Goal: Information Seeking & Learning: Learn about a topic

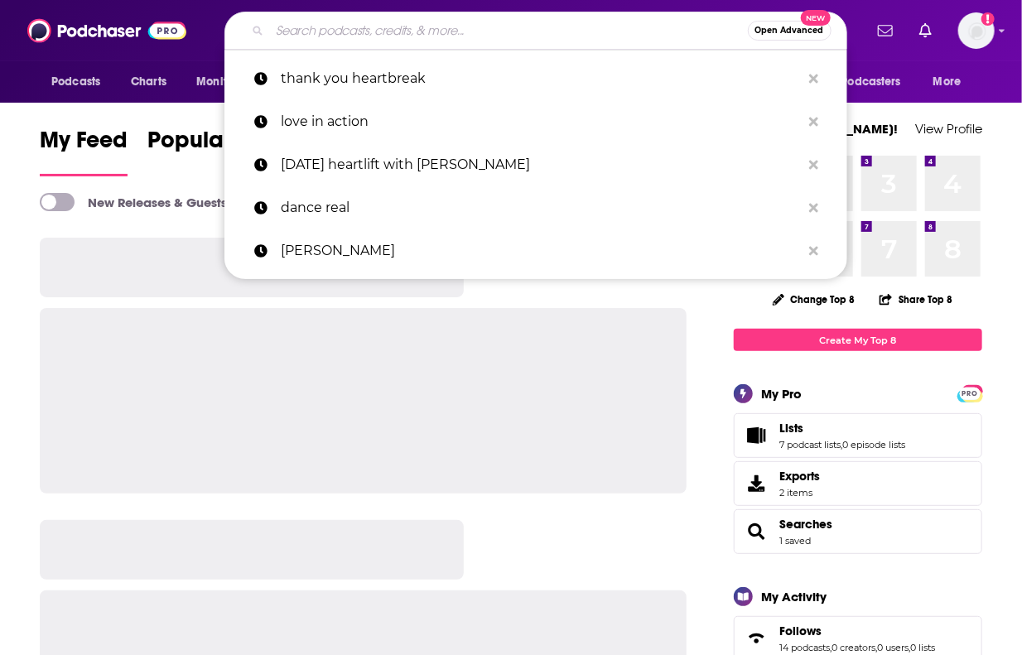
click at [403, 21] on input "Search podcasts, credits, & more..." at bounding box center [509, 30] width 478 height 26
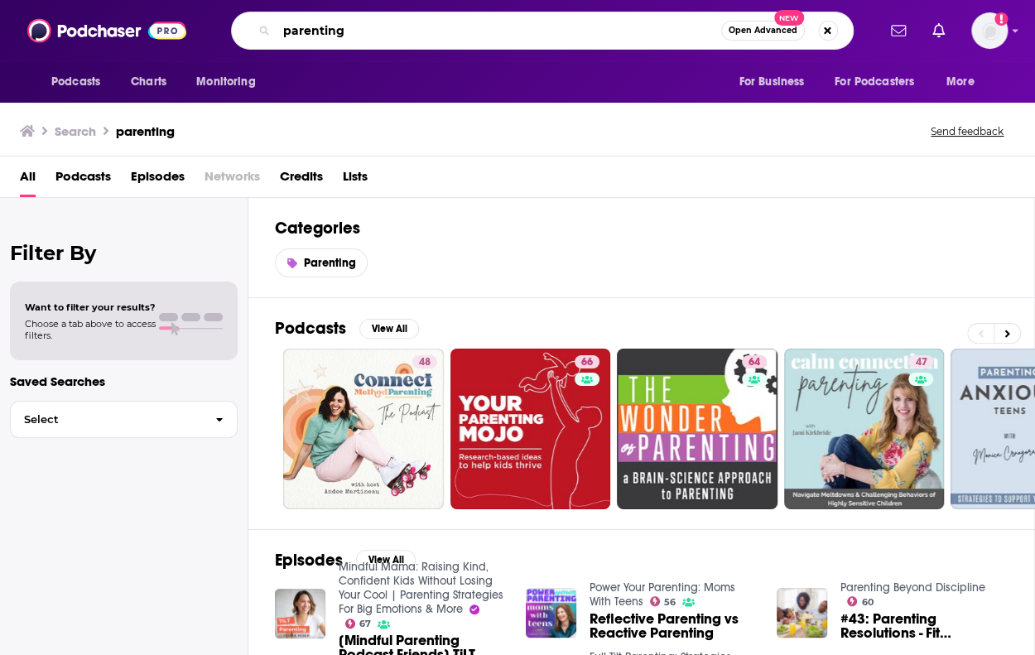
click at [365, 24] on input "parenting" at bounding box center [499, 30] width 445 height 26
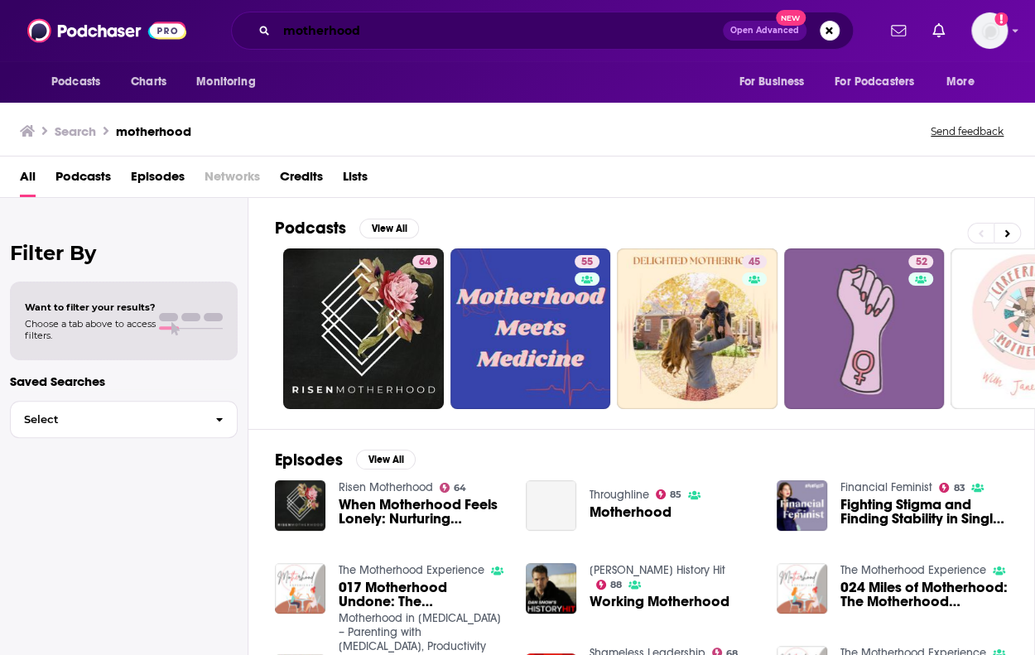
click at [387, 29] on input "motherhood" at bounding box center [500, 30] width 446 height 26
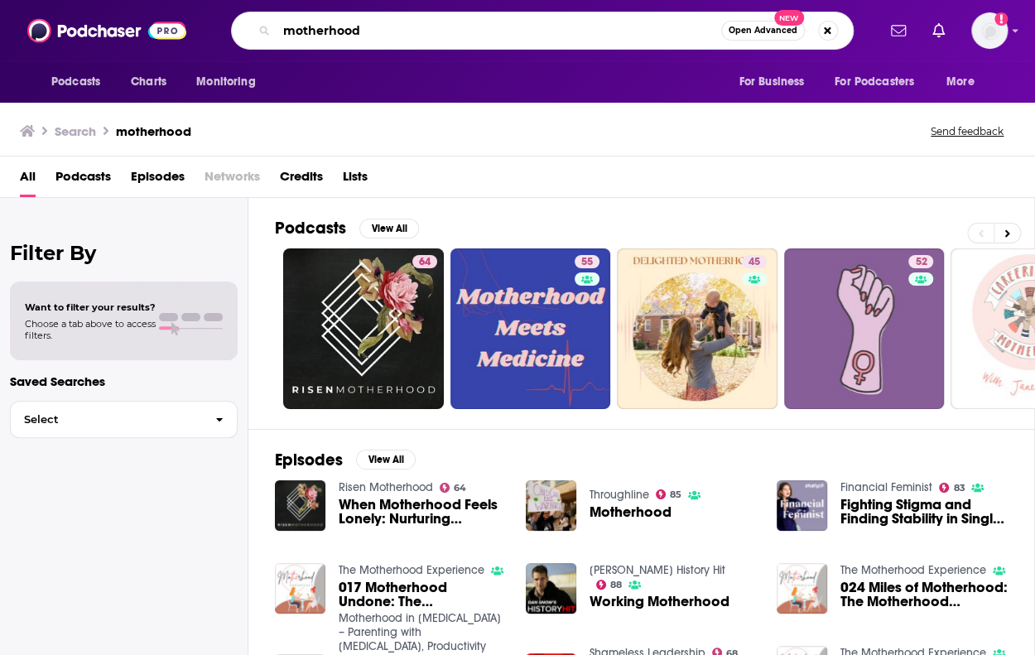
click at [387, 29] on input "motherhood" at bounding box center [499, 30] width 445 height 26
type input "parenting"
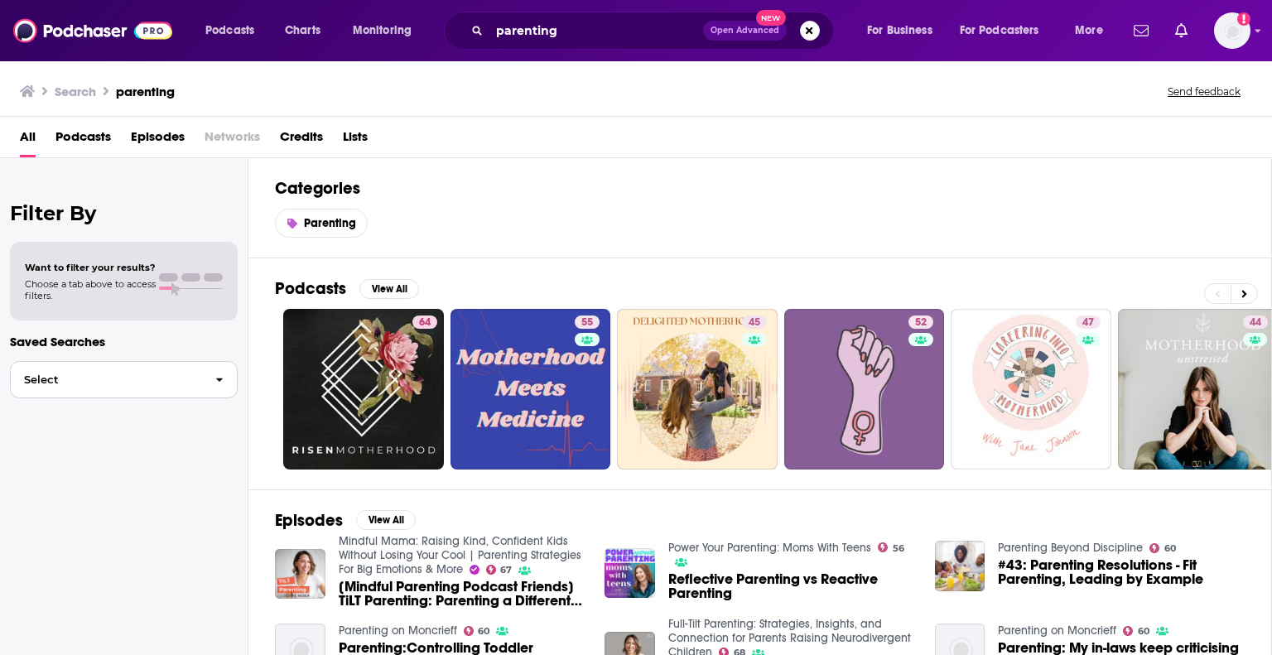
click at [149, 380] on span "Select" at bounding box center [106, 379] width 191 height 11
click at [96, 267] on span "Want to filter your results?" at bounding box center [90, 268] width 131 height 12
click at [84, 145] on span "Podcasts" at bounding box center [82, 140] width 55 height 34
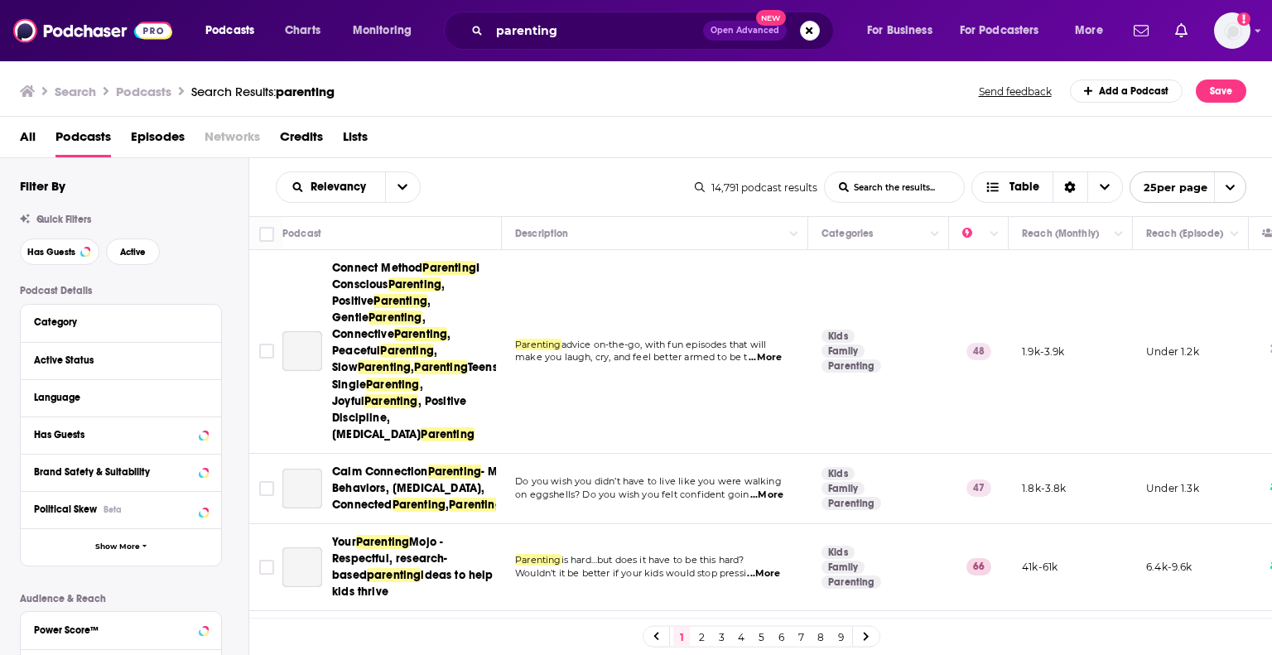
scroll to position [83, 0]
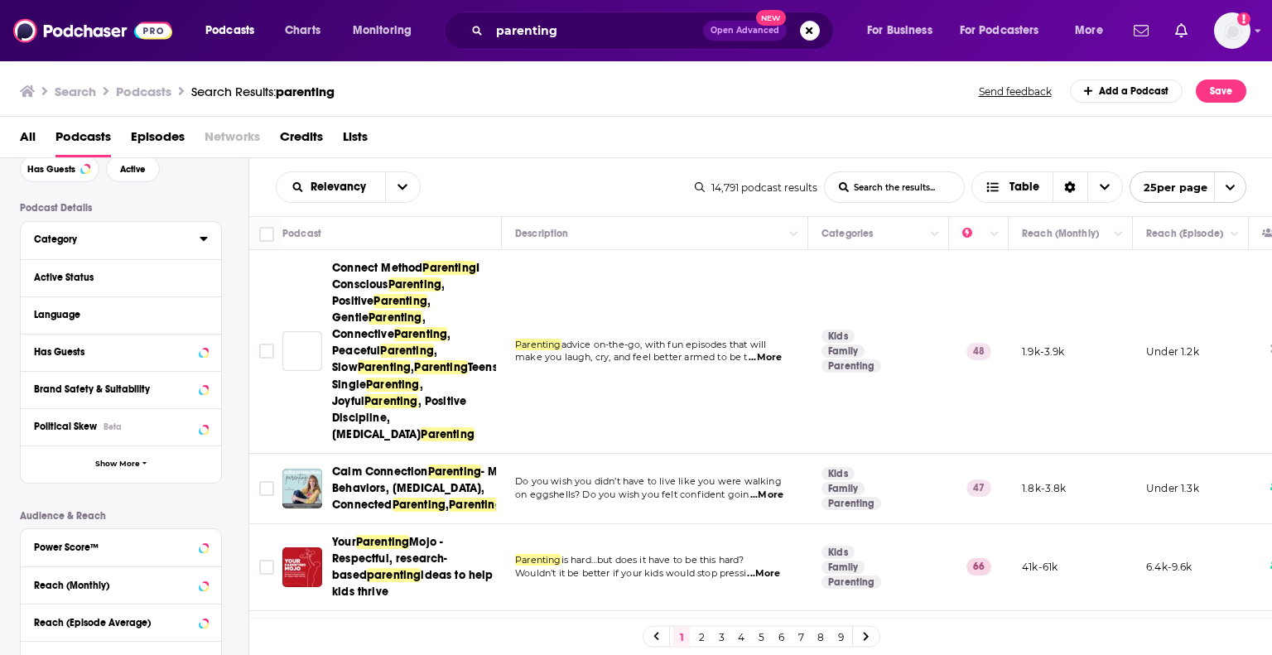
click at [116, 235] on div "Category" at bounding box center [111, 239] width 155 height 12
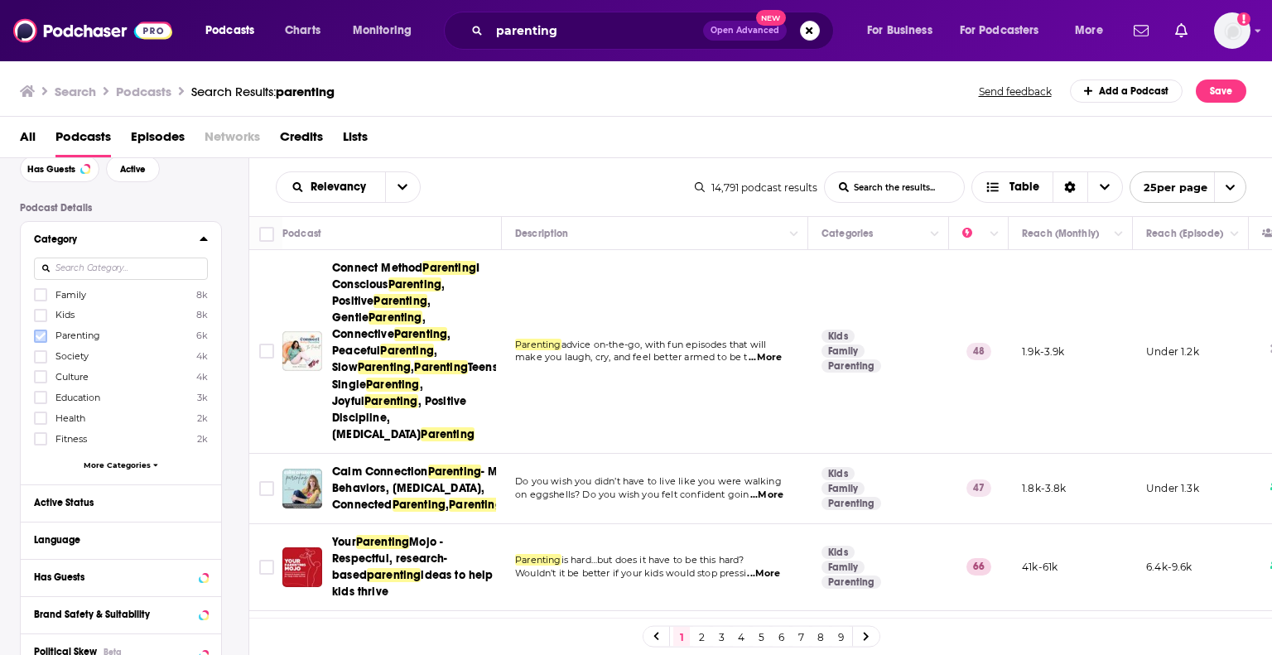
click at [42, 337] on icon at bounding box center [41, 336] width 10 height 10
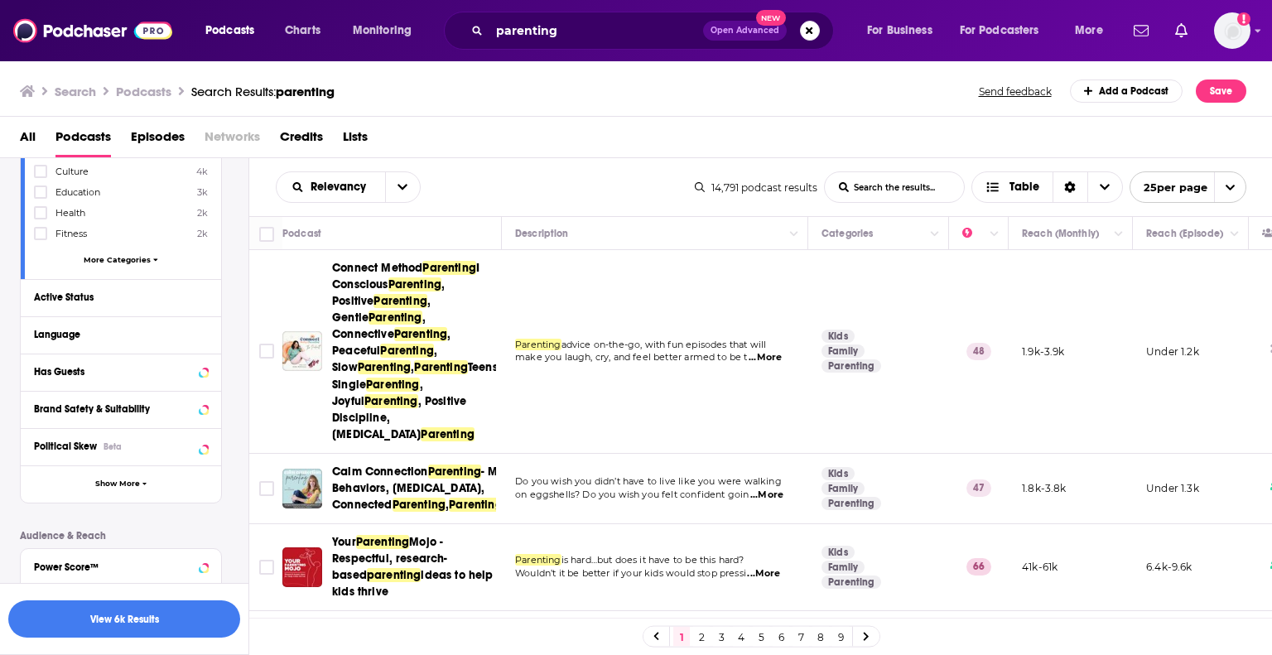
scroll to position [289, 0]
click at [129, 253] on div "Parenting 6k Family 8k Kids 8k Society 4k Culture 4k Education 3k Health 2k Fit…" at bounding box center [121, 176] width 174 height 190
click at [130, 256] on span "More Categories" at bounding box center [117, 258] width 67 height 9
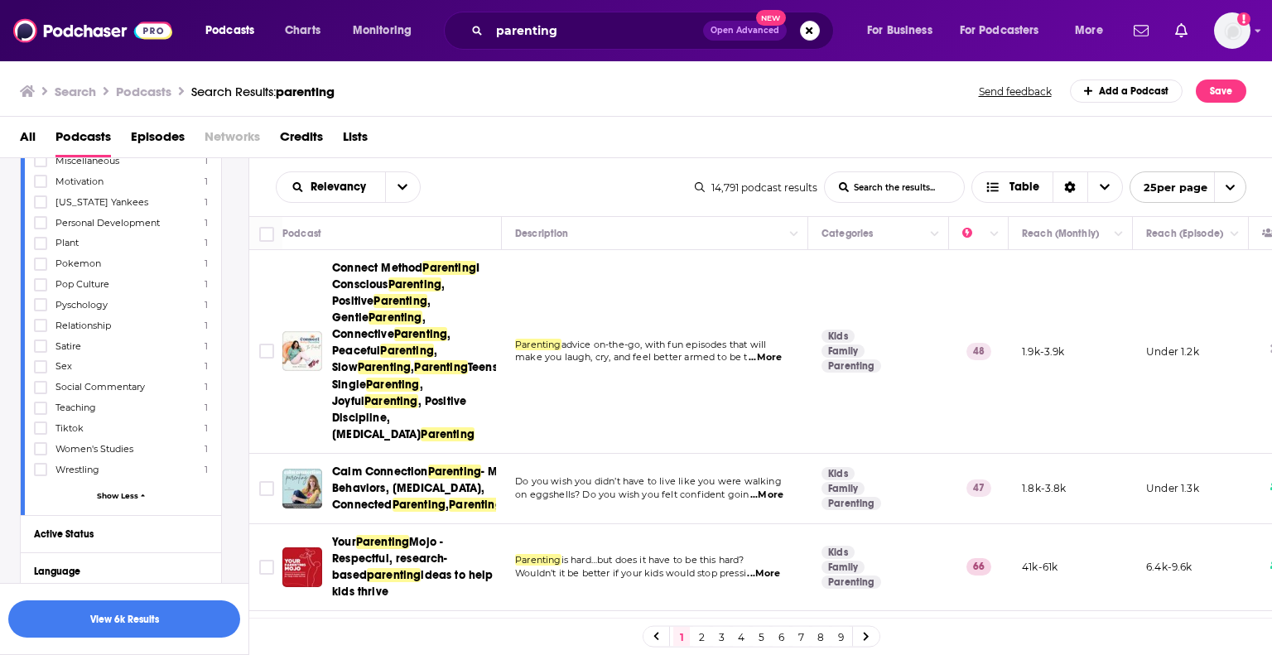
scroll to position [3104, 0]
click at [90, 521] on div "Active Status" at bounding box center [100, 527] width 132 height 12
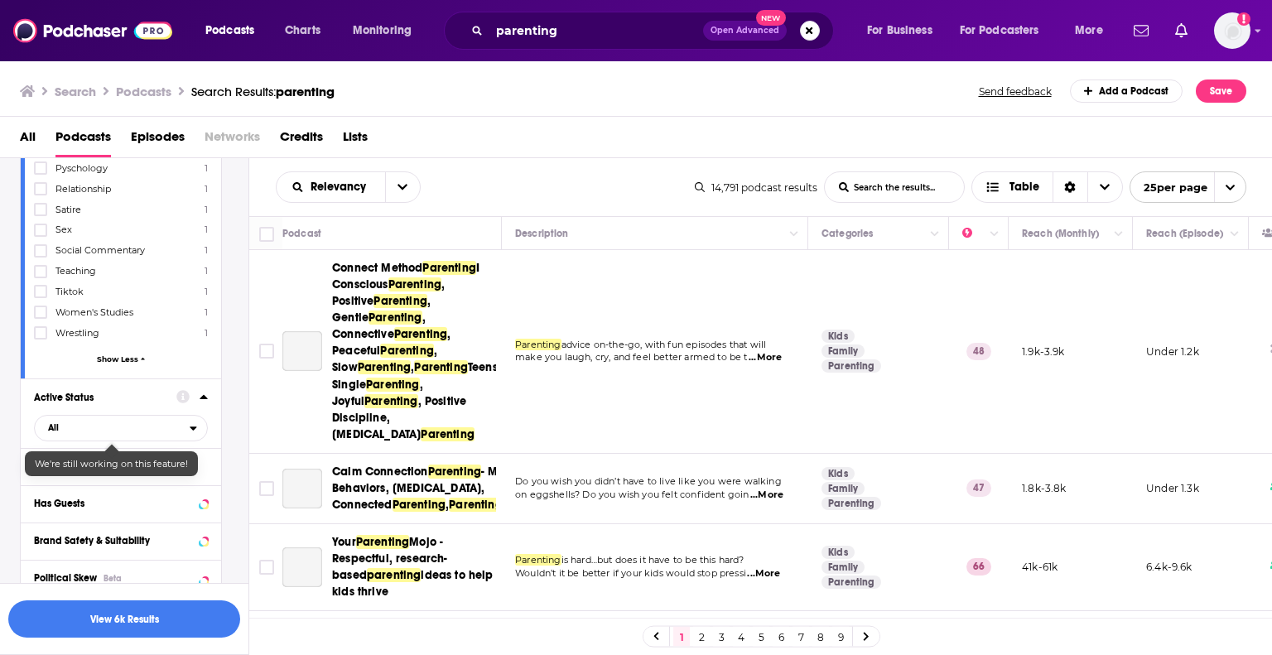
scroll to position [3352, 0]
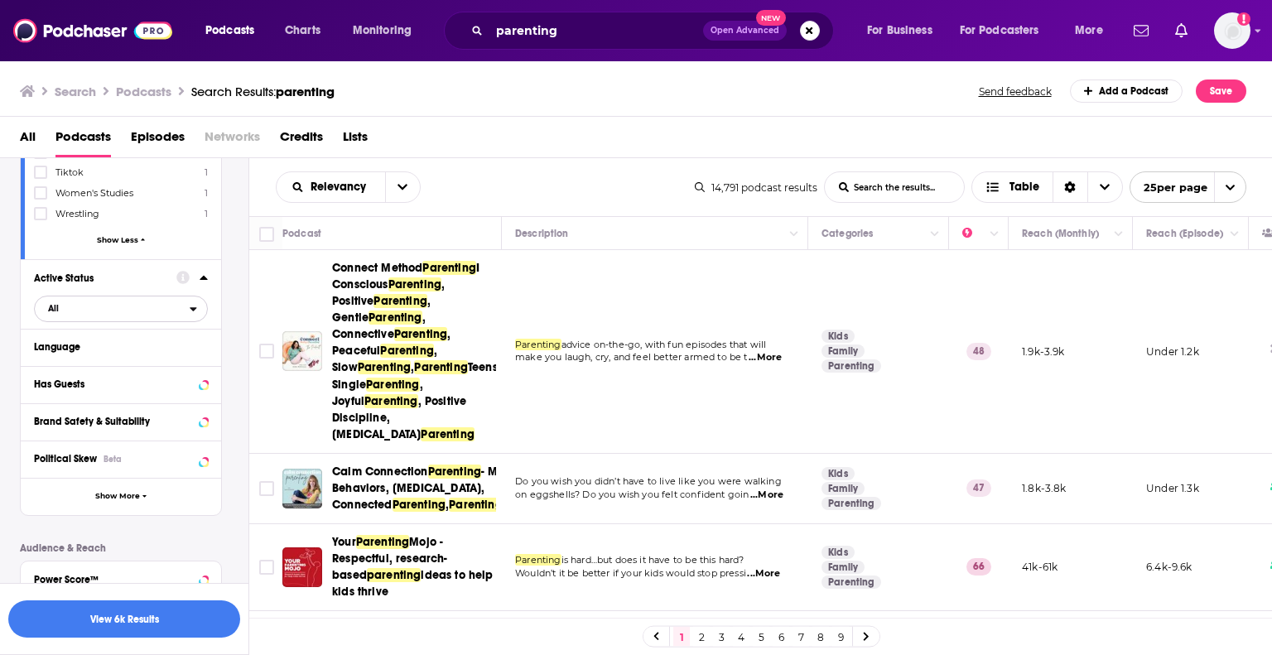
click at [193, 303] on icon "open menu" at bounding box center [193, 309] width 7 height 12
click at [141, 349] on div "Active 2k" at bounding box center [126, 362] width 185 height 27
click at [108, 341] on div "Language" at bounding box center [111, 347] width 155 height 12
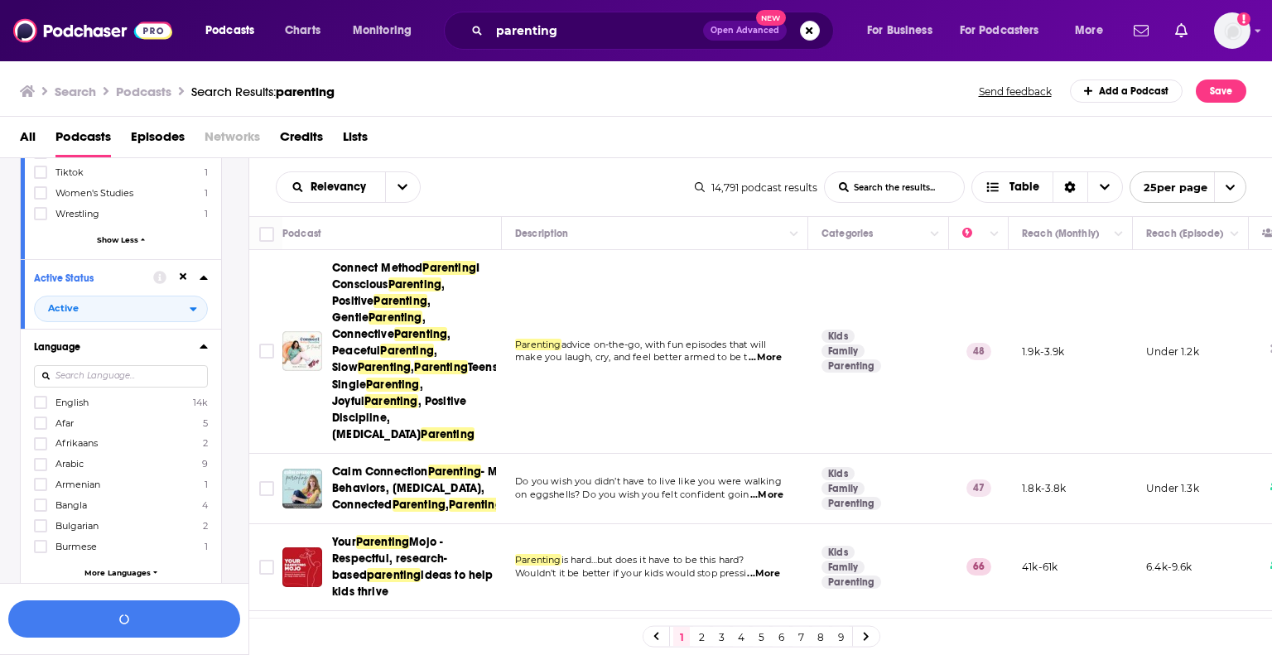
click at [129, 365] on input at bounding box center [121, 376] width 174 height 22
click at [42, 399] on icon at bounding box center [41, 402] width 10 height 7
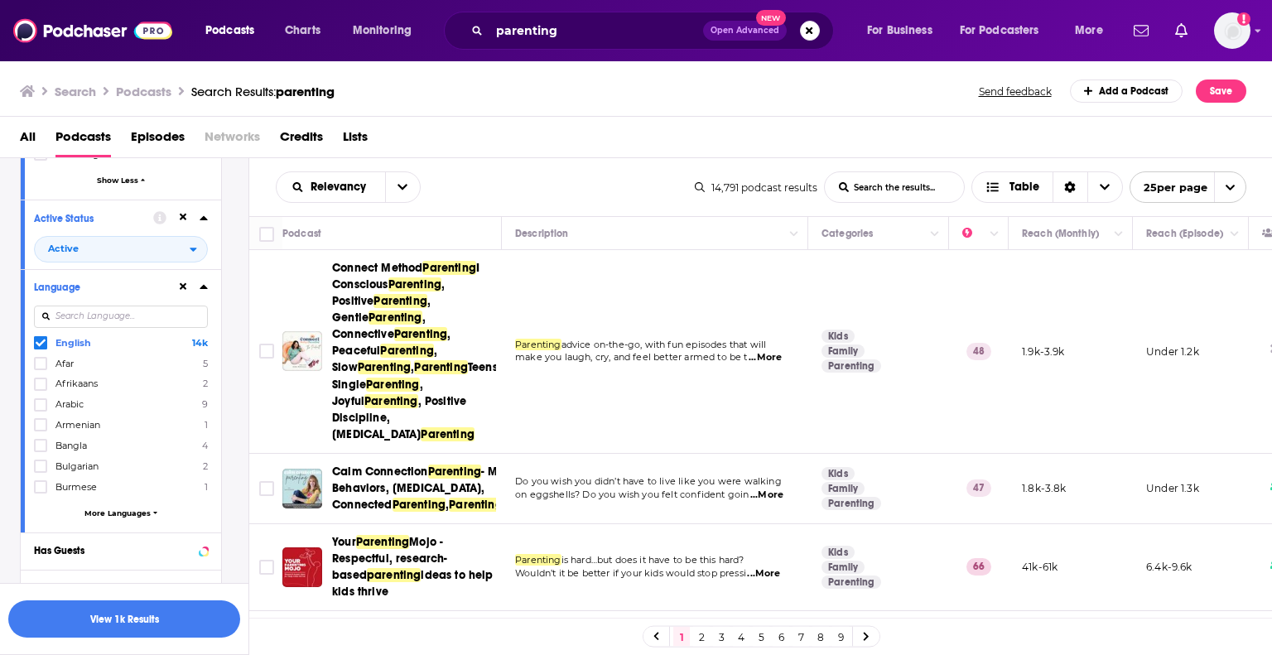
scroll to position [3600, 0]
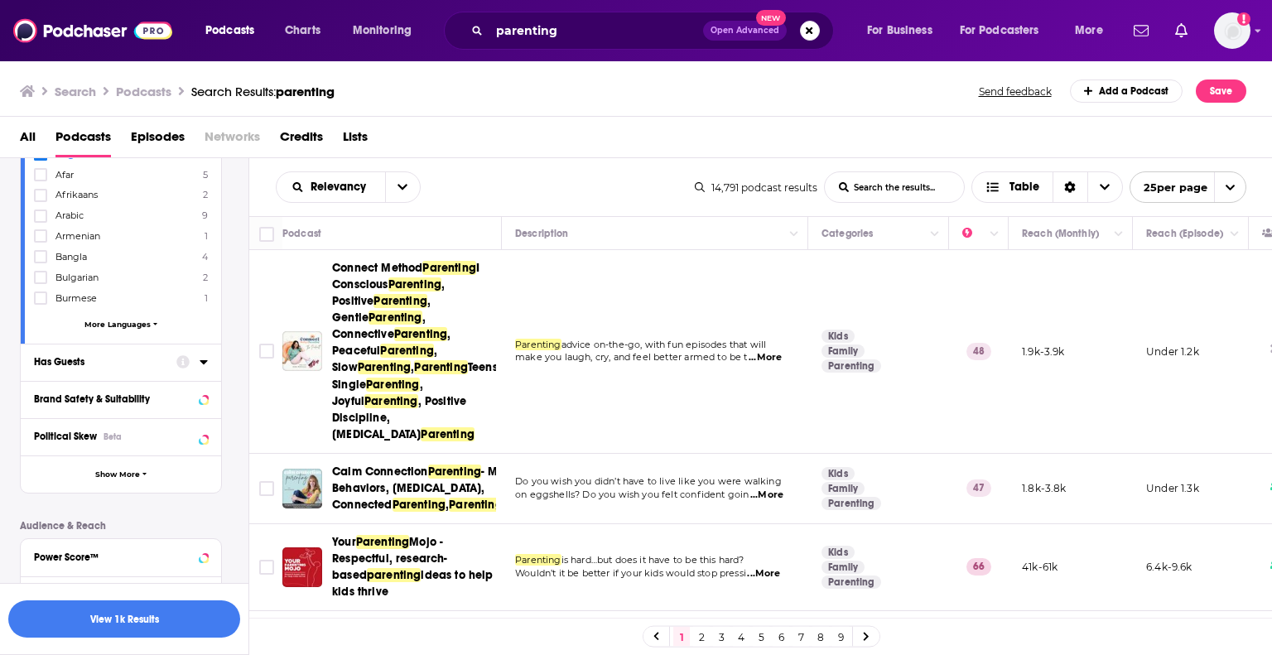
click at [92, 356] on div "Has Guests" at bounding box center [100, 362] width 132 height 12
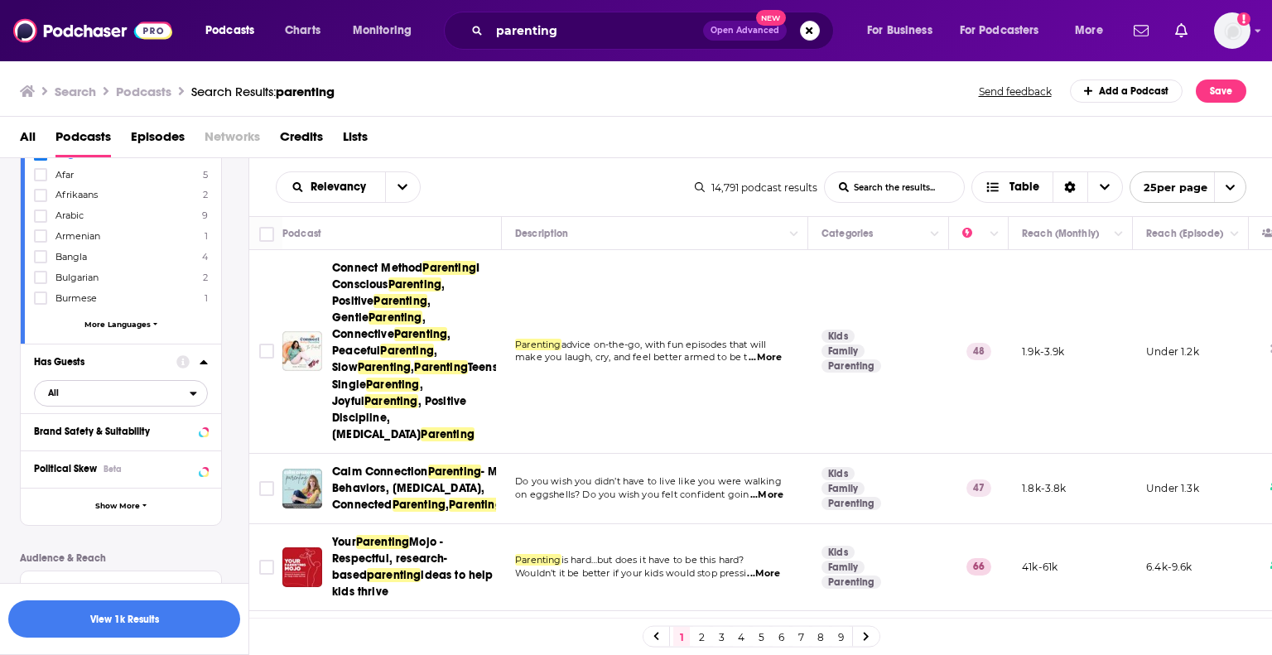
click at [121, 382] on span "All" at bounding box center [112, 393] width 155 height 22
click at [104, 443] on span "Has guests" at bounding box center [91, 447] width 99 height 9
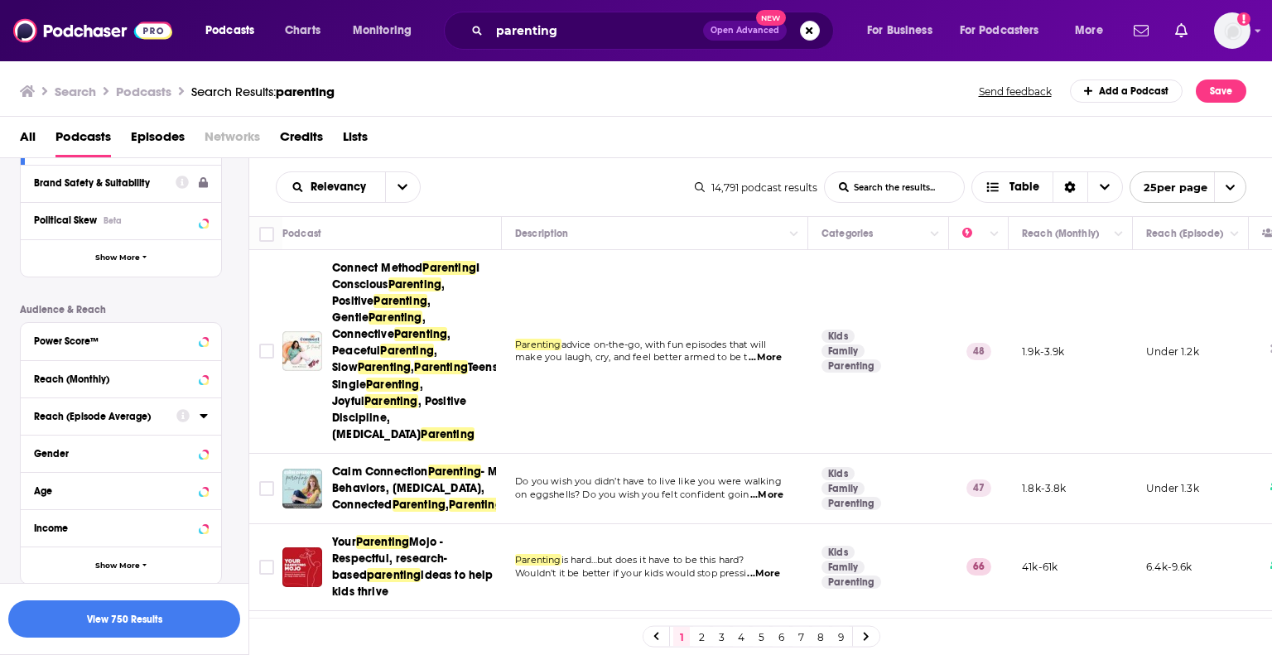
scroll to position [3888, 0]
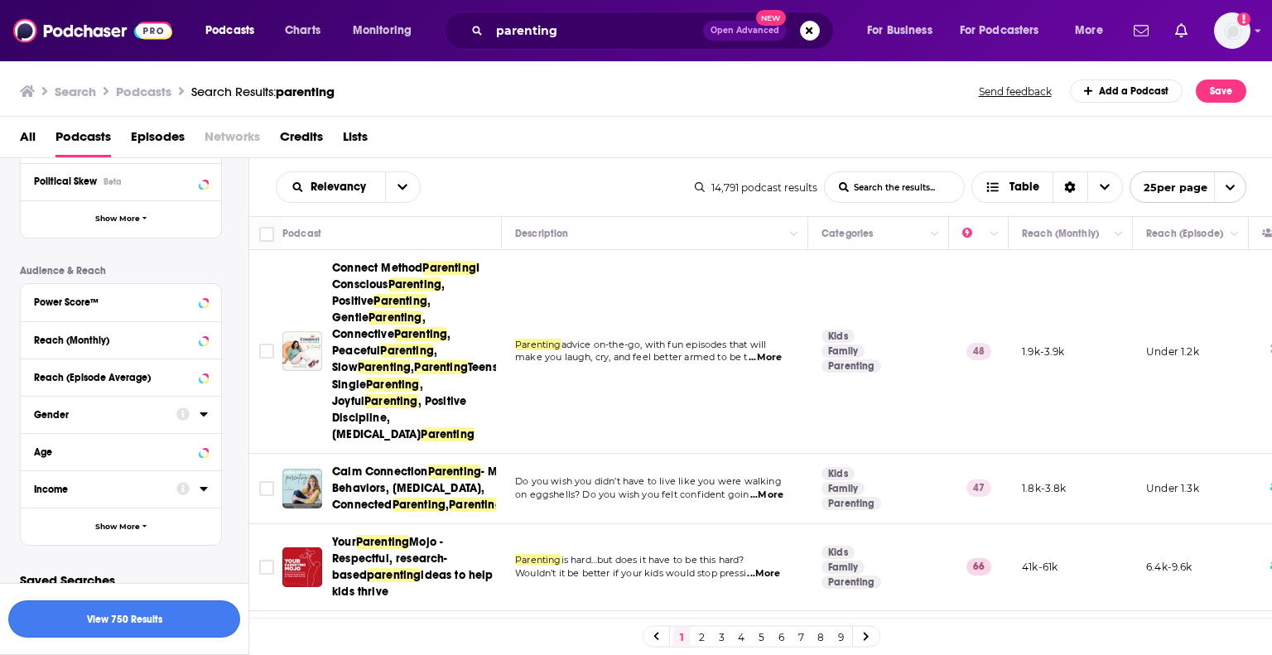
click at [123, 624] on button "View 750 Results" at bounding box center [124, 618] width 232 height 37
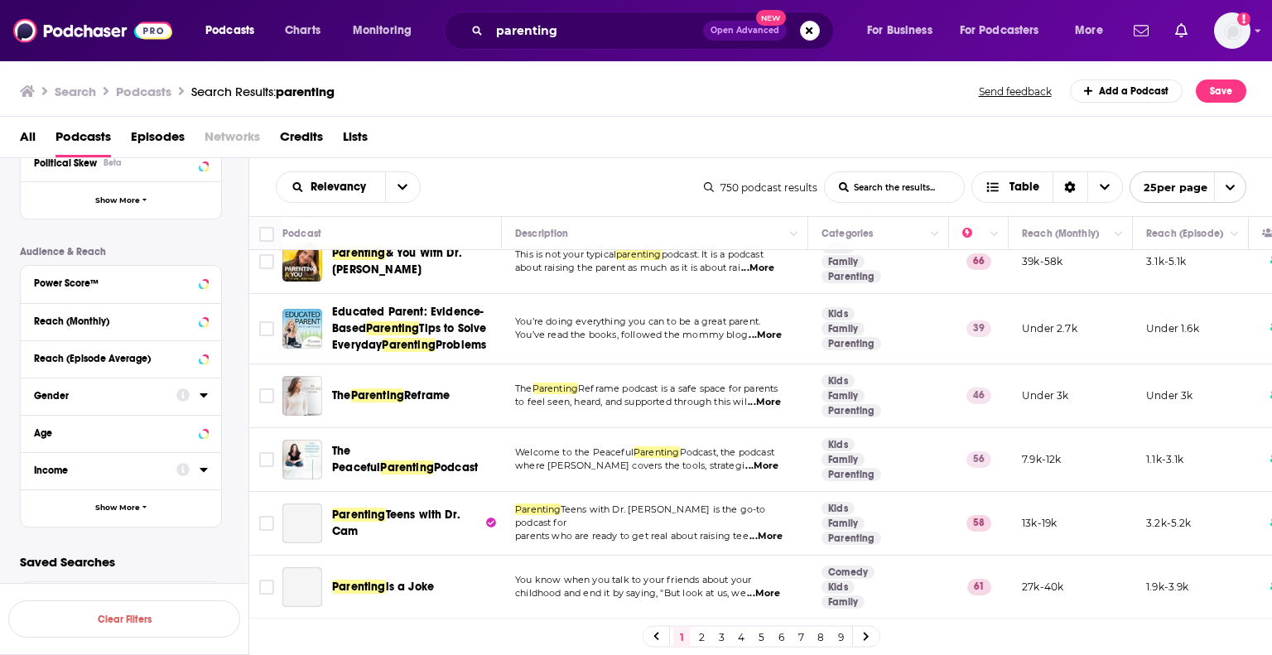
scroll to position [1447, 0]
